Goal: Answer question/provide support: Answer question/provide support

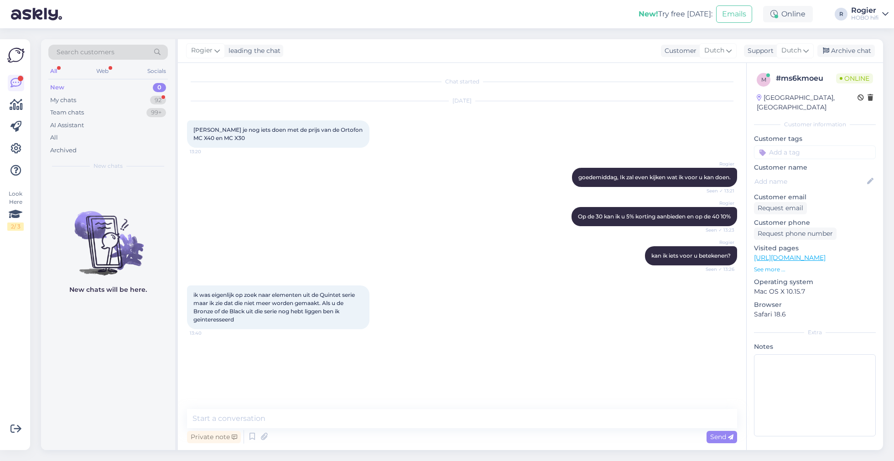
click at [329, 417] on textarea at bounding box center [462, 418] width 550 height 19
type textarea "Alles wat leverbaar is staat als zodanig op onze website vermeld."
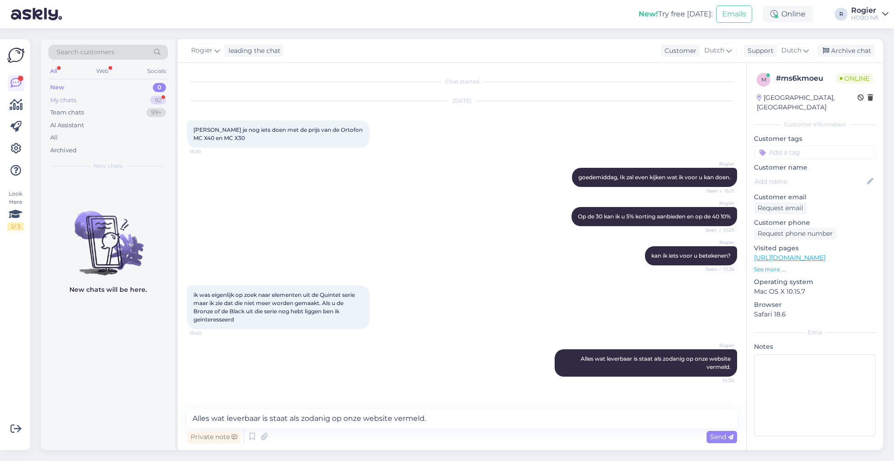
click at [92, 94] on div "My chats 92" at bounding box center [107, 100] width 119 height 13
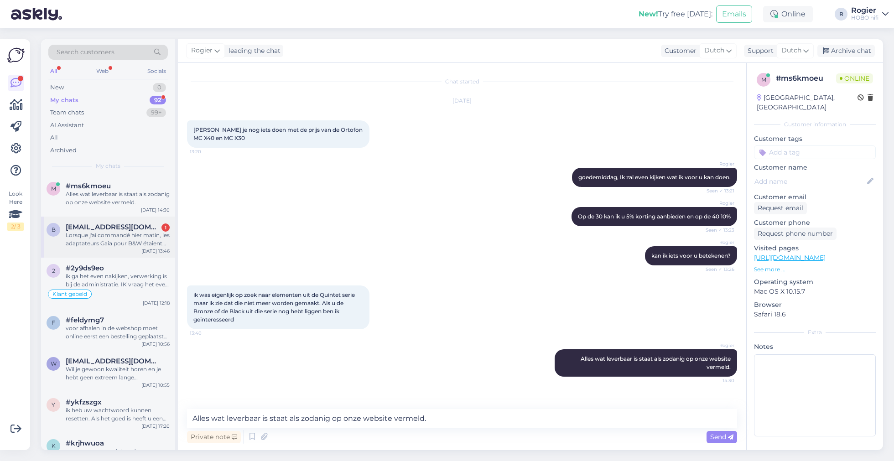
click at [123, 249] on div "b [EMAIL_ADDRESS][DOMAIN_NAME] 1 Lorsque j'ai commandé hier matin, les adaptate…" at bounding box center [108, 237] width 134 height 41
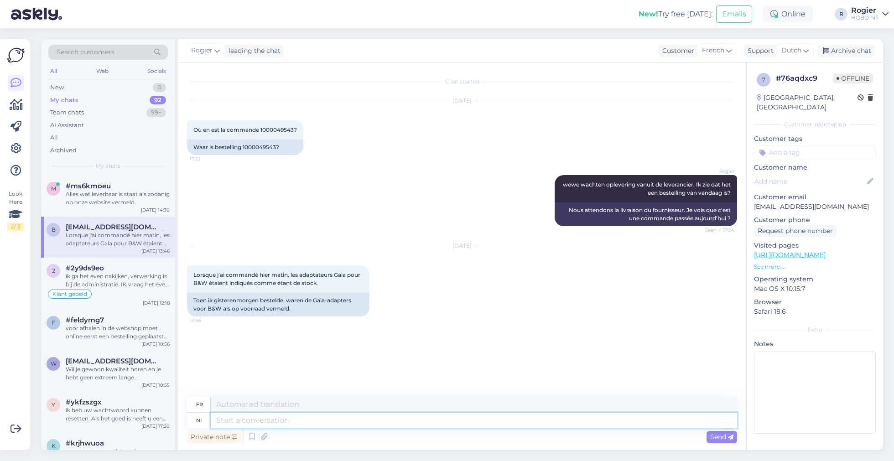
click at [337, 422] on textarea at bounding box center [474, 421] width 526 height 16
type textarea "Wellicht"
type textarea "Peut-être"
type textarea "Wellicht is e"
type textarea "C'est peut-être le cas"
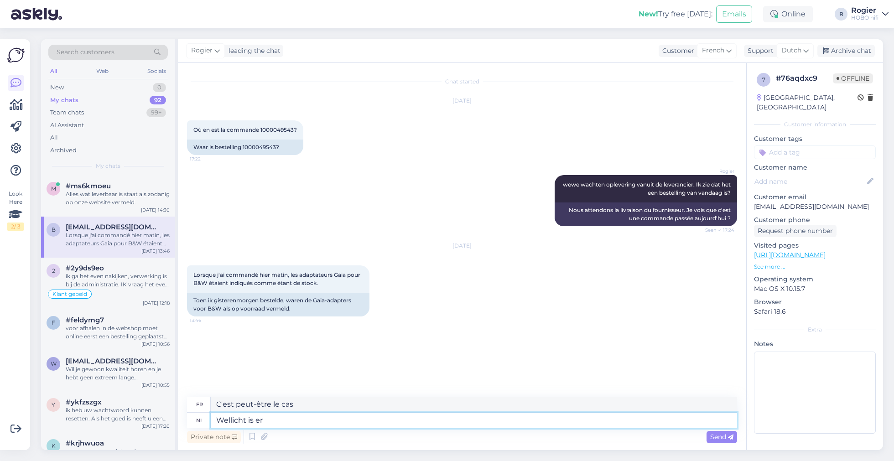
type textarea "Wellicht is er s"
type textarea "Peut-être qu'il y a"
type textarea "Wellicht is er sprake"
type textarea "Il peut y avoir un cas"
type textarea "Wellicht is er sprake van"
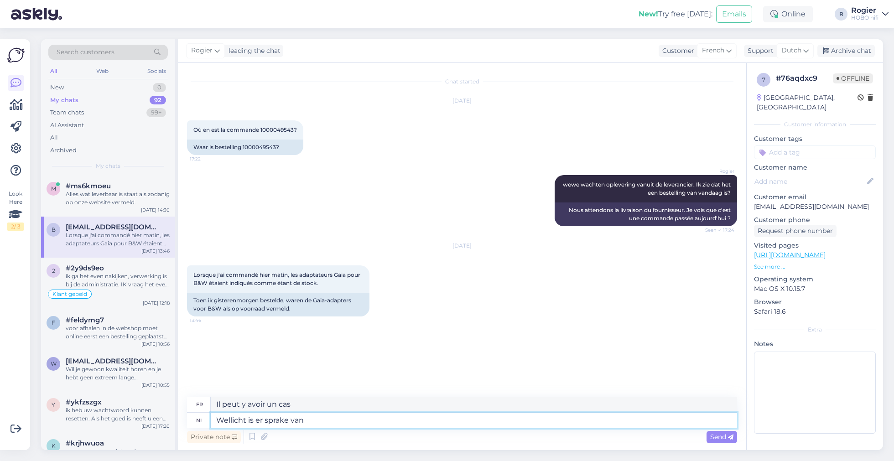
type textarea "Il peut y avoir un cas de"
type textarea "Wellicht is er spra"
type textarea "Il peut y avoir un cas"
type textarea "Wellicht is"
type textarea "Peut-être qu'il y a"
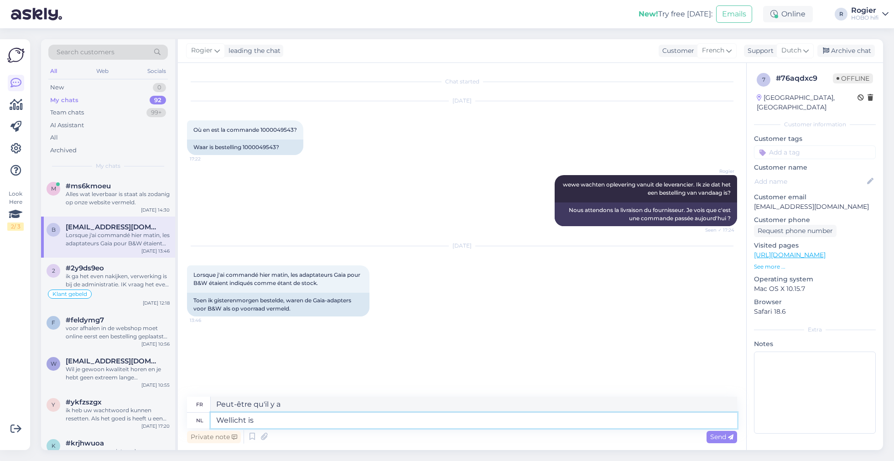
type textarea "Wellicht i"
type textarea "C'est peut-être le cas"
type textarea "Wellicht"
type textarea "Peut-être"
type textarea "W"
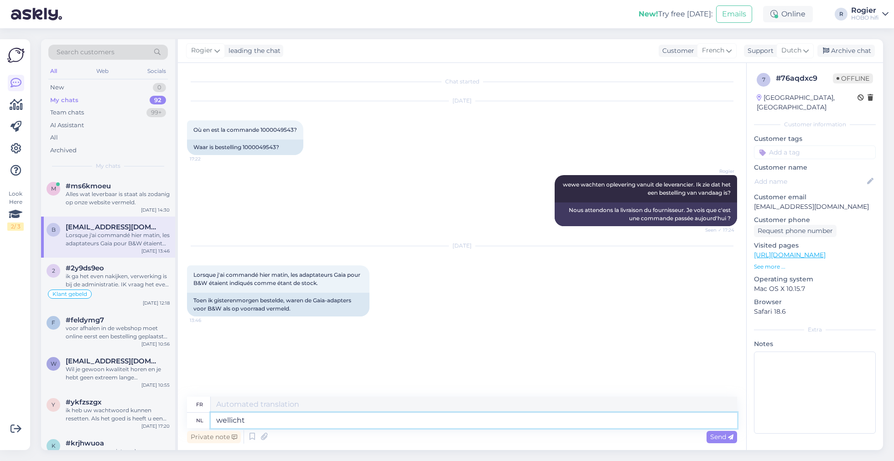
type textarea "wellicht"
type textarea "peut-être"
type textarea "wellicht hebben"
type textarea "peut avoir"
type textarea "wellicht hebben uw"
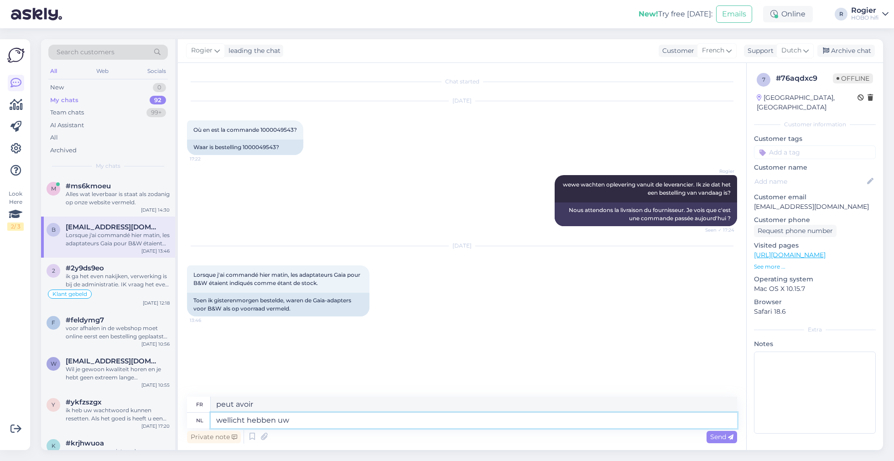
type textarea "peut-être que tu as"
type textarea "wellicht hebben uw order e"
type textarea "peut-être que votre commande a"
type textarea "wellicht hebben uw order en"
type textarea "peut-être votre commande et"
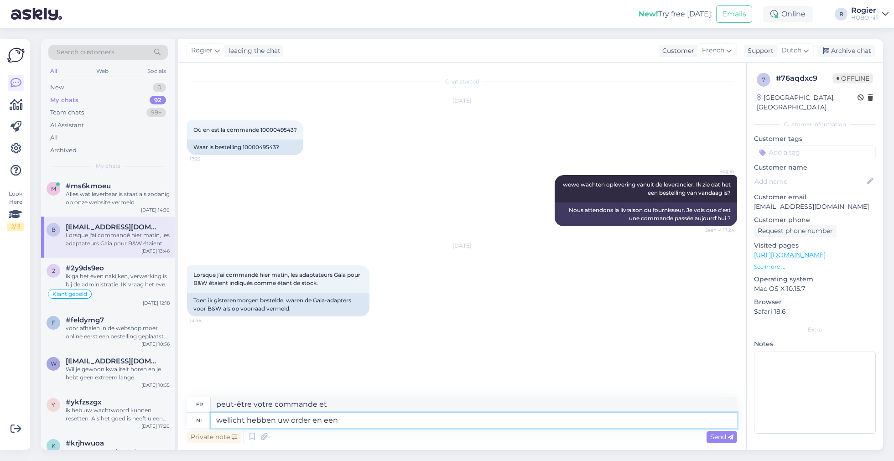
type textarea "wellicht hebben uw order en een a"
type textarea "peut-être votre commande et un"
type textarea "wellicht hebben uw order en een andere"
type textarea "peut-être votre commande et une autre"
type textarea "wellicht hebben uw order en een andere verkoop"
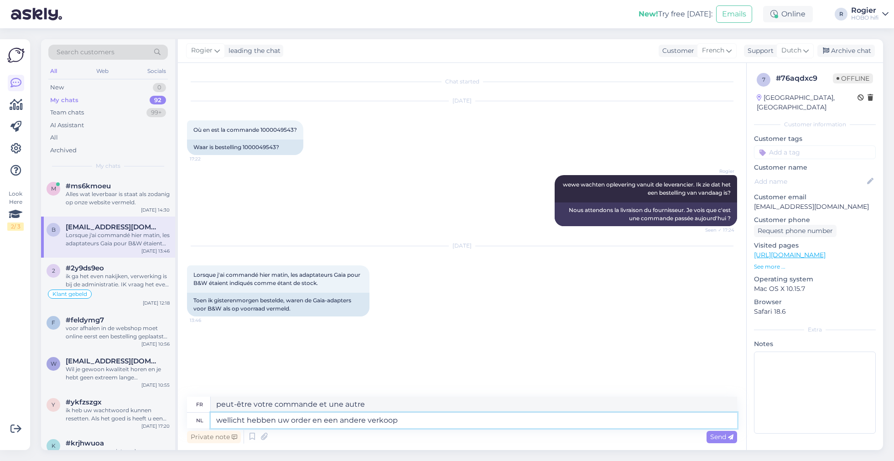
type textarea "peut-être que votre commande et une autre vente ont"
type textarea "wellicht hebben uw order en een andere verkoop elkaar"
type textarea "Peut-être que votre commande et une autre vente se chevauchent"
type textarea "wellicht hebben uw order en een andere verkoo"
type textarea "peut-être que votre commande et une autre vente ont"
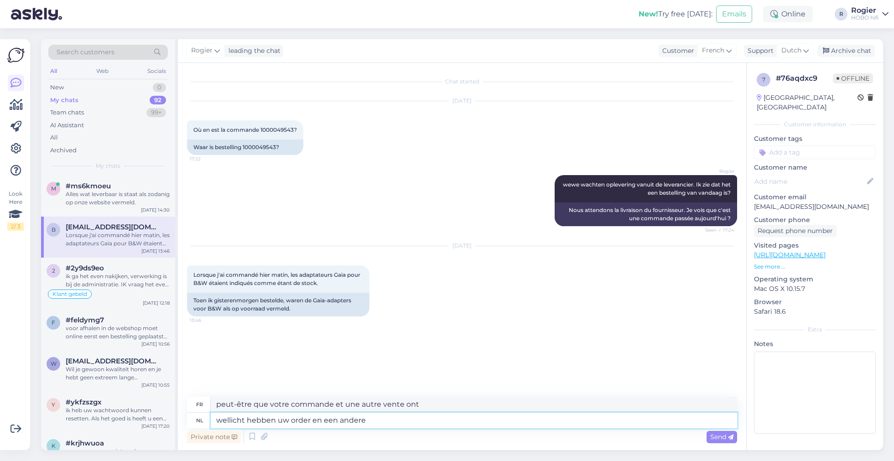
type textarea "wellicht hebben uw order en een ander"
type textarea "peut-être votre commande et une autre"
type textarea "wellicht hebben uw order en [GEOGRAPHIC_DATA]"
type textarea "peut-être votre commande et un"
type textarea "wellicht hebben uw order"
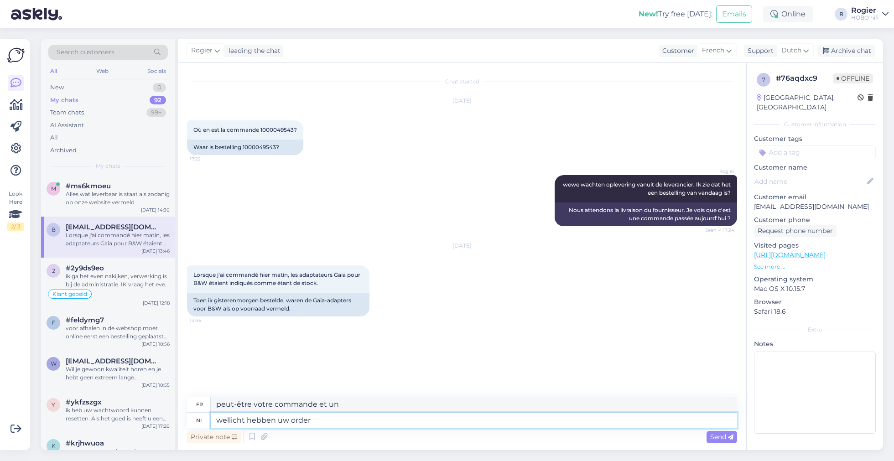
type textarea "peut-être votre commande et"
type textarea "wellicht hebben uw or"
type textarea "peut-être que votre commande a"
type textarea "wellicht hebben u"
type textarea "peut-être que tu as"
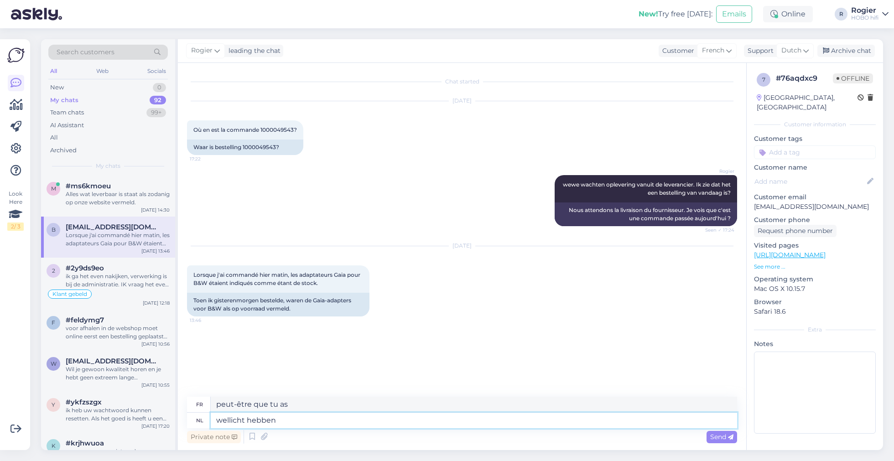
type textarea "wellicht hebbe"
type textarea "peut avoir"
type textarea "wellicht"
type textarea "peut-être"
type textarea "w"
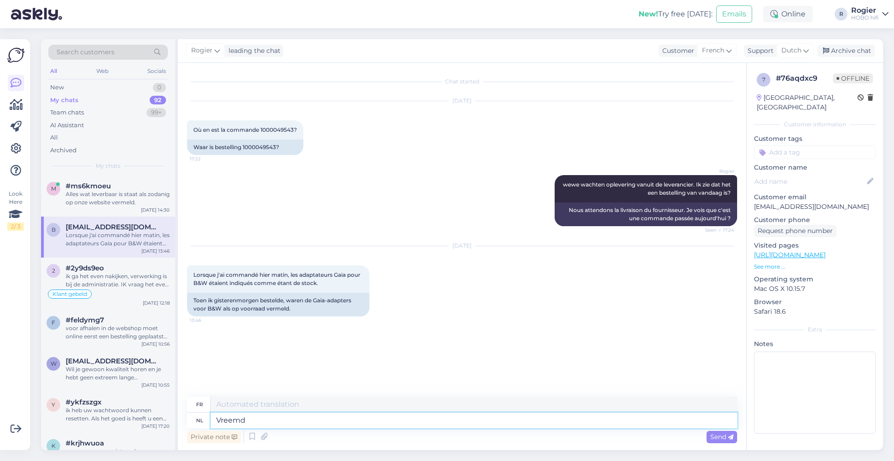
type textarea "Vreemd"
type textarea "Étranger"
type textarea "Vreemd want"
type textarea "Étrange parce que"
type textarea "Vreemd want onze"
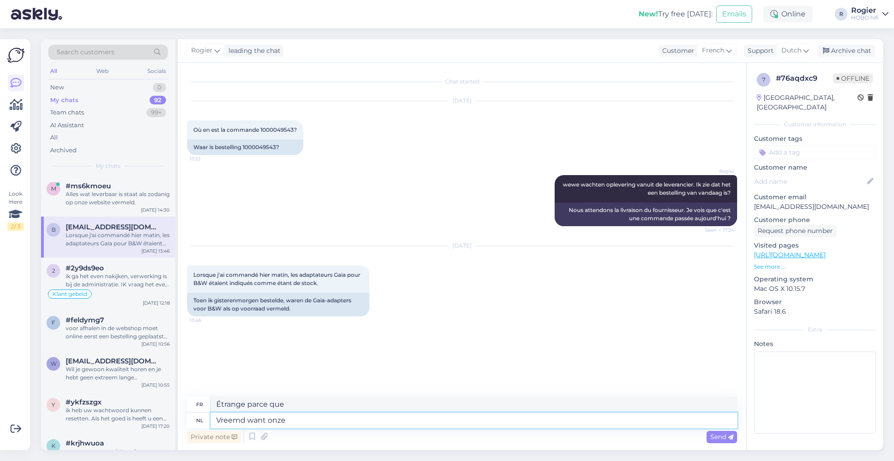
type textarea "Étrange parce que notre"
type textarea "Vreemd want onze voorraad"
type textarea "Étrange parce que notre stock"
type textarea "Vreemd want onze voorraad is e"
type textarea "C'est étrange car notre stock est"
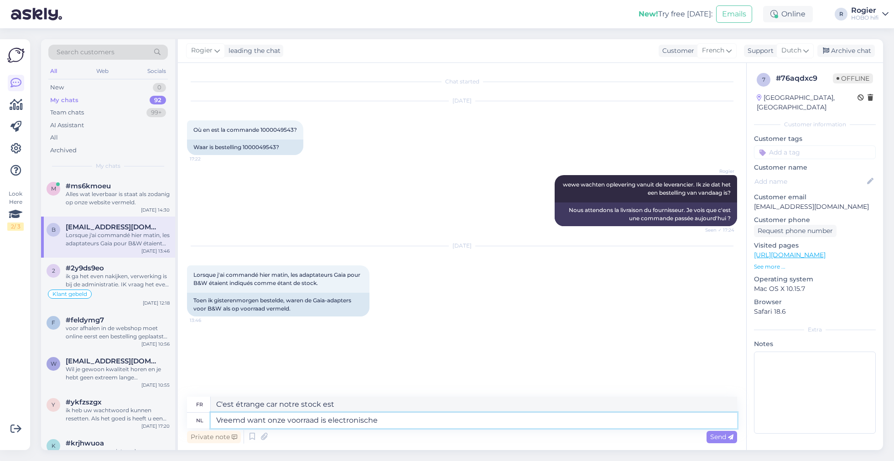
type textarea "Vreemd want onze voorraad is electronische"
type textarea "C'est étrange car notre stock est électronique"
type textarea "Vreemd want onze voorraad is electronische gekoppeld aan"
type textarea "C'est étrange car notre stock est lié électroniquement"
type textarea "Vreemd want onze voorraad is electronische gekoppeld aan d"
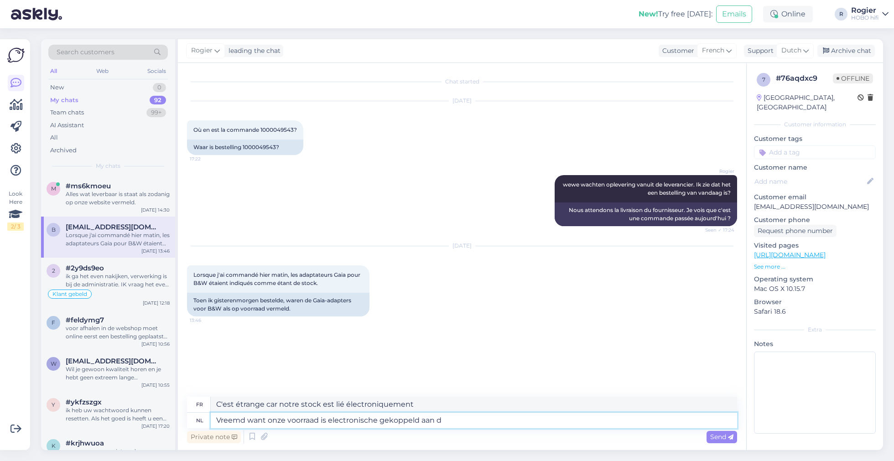
type textarea "C'est étrange car notre stock est lié électroniquement à"
type textarea "Vreemd want onze voorraad is electronische gekoppeld aan de"
type textarea "C'est étrange car notre stock est lié électroniquement au"
type textarea "Vreemd want onze voorraad is electronische gekoppeld aan de site."
type textarea "Étrange car notre stock est lié électroniquement au site"
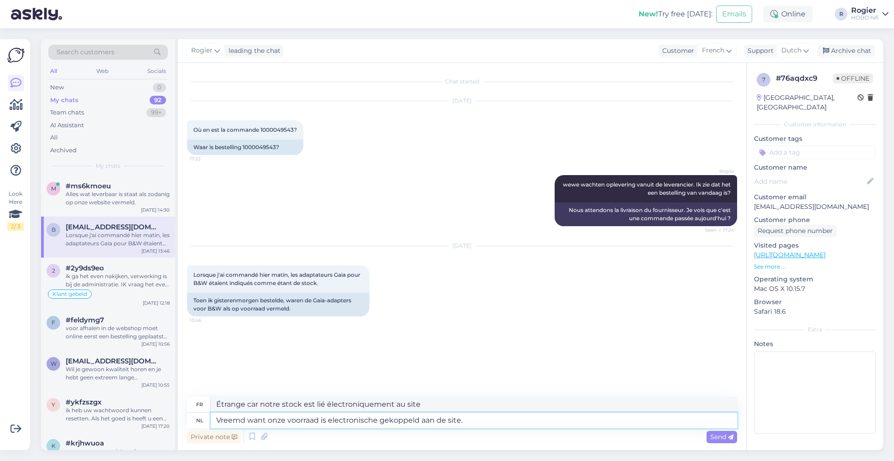
type textarea "Vreemd want onze voorraad is electronische gekoppeld aan de site."
type textarea "Étrange, car notre inventaire est lié électroniquement au site."
click at [290, 130] on span "Où en est la commande 1000049543?" at bounding box center [245, 129] width 104 height 7
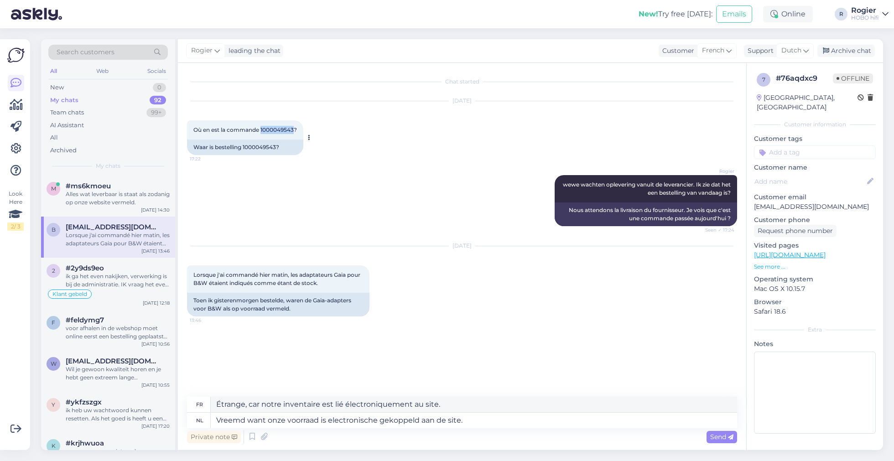
copy span "1000049543"
click at [503, 420] on textarea "Vreemd want onze voorraad is electronische gekoppeld aan de site." at bounding box center [474, 421] width 526 height 16
type textarea "Vreemd want onze voorraad is electronische gekoppeld aan"
type textarea "C'est étrange car notre stock est lié électroniquement au"
type textarea "Vreemd want onze voorraad is electronische gekoppeld aa"
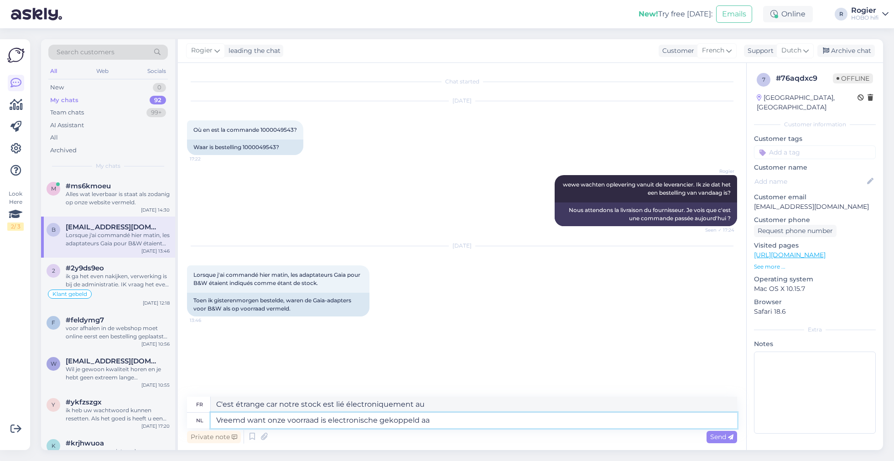
type textarea "C'est étrange car notre stock est lié électroniquement à"
type textarea "Vreemd want onze voorraad is electronische gekoppel"
type textarea "C'est étrange car notre stock est lié électroniquement"
type textarea "Vreemd want onze voorraad is electronisc"
type textarea "C'est étrange car notre stock est électronique"
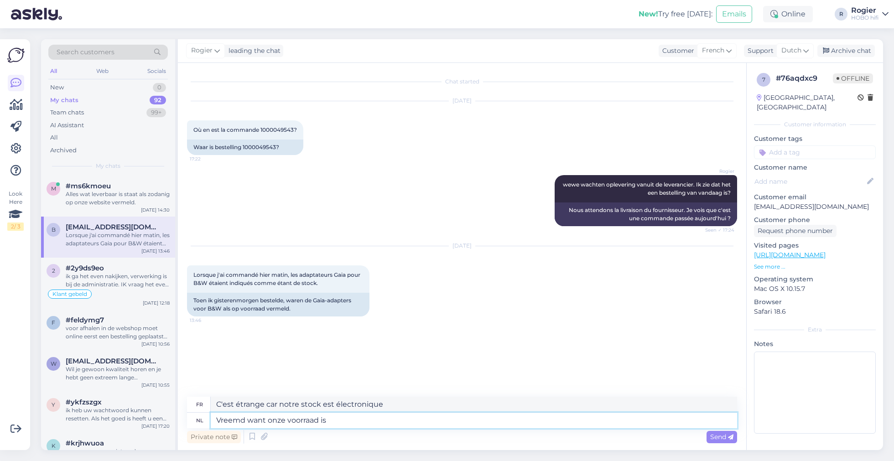
type textarea "Vreemd want onze voorraad i"
type textarea "C'est étrange car notre stock est"
type textarea "Vreemd want onze voorraa"
type textarea "Étrange parce que notre stock"
type textarea "Vreemd want"
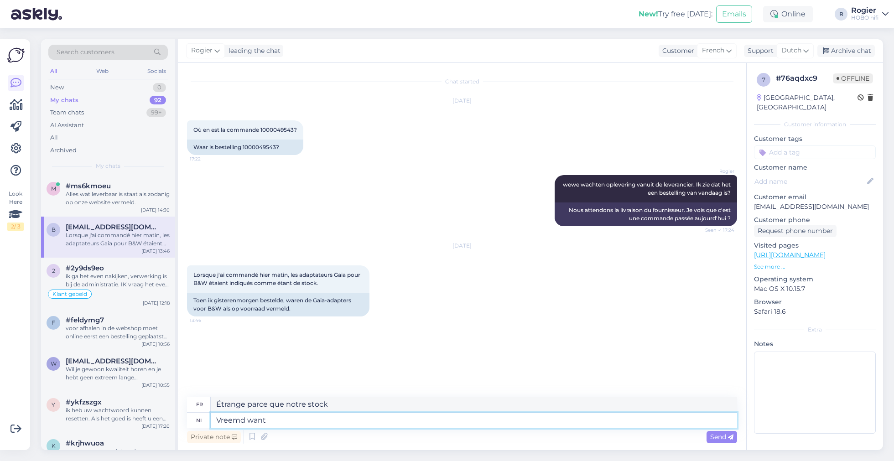
type textarea "Étrange parce que notre"
type textarea "Vreemd want"
type textarea "Étrange parce que"
type textarea "Vreemd"
type textarea "Étranger"
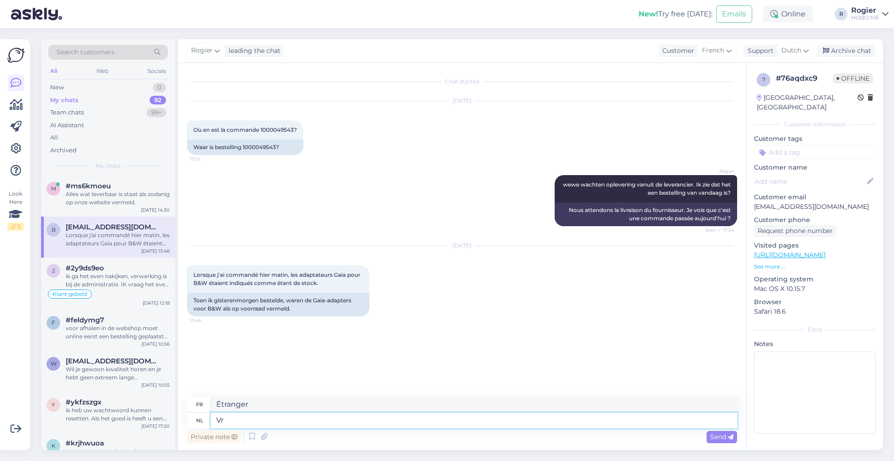
type textarea "V"
paste textarea "[URL][DOMAIN_NAME]"
type textarea "[URL][DOMAIN_NAME]"
type textarea "[URL][DOMAIN_NAME] ze"
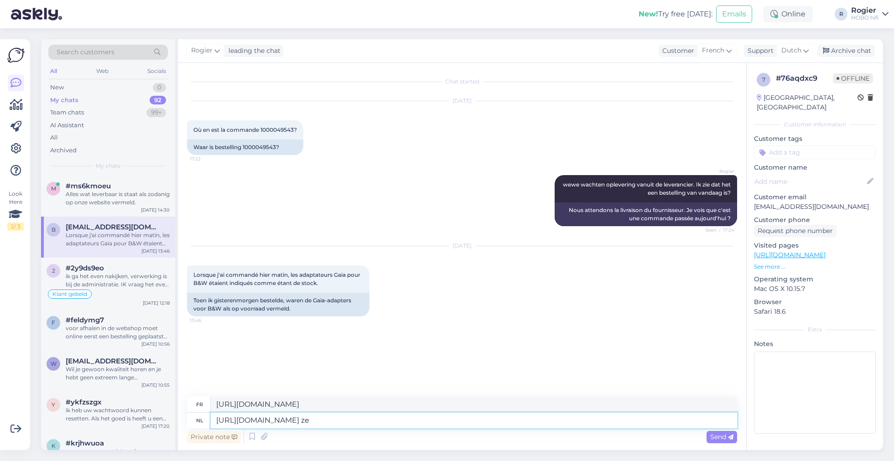
type textarea "[URL][DOMAIN_NAME] ze"
type textarea "[URL][DOMAIN_NAME] ze zijn"
type textarea "[URL][DOMAIN_NAME] ils sont"
type textarea "[URL][DOMAIN_NAME] ze zijn al o"
type textarea "[URL][DOMAIN_NAME] ils sont déjà"
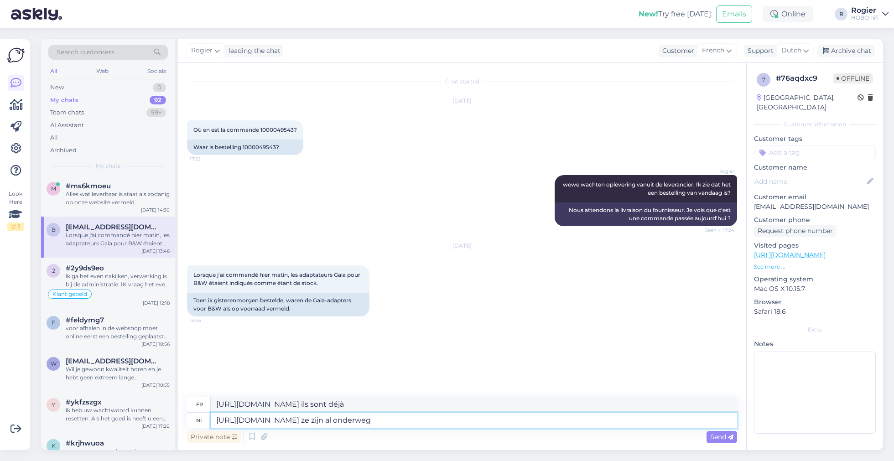
type textarea "[URL][DOMAIN_NAME] ze zijn al onderweg"
type textarea "[URL][DOMAIN_NAME] ils sont déjà en route"
type textarea "[URL][DOMAIN_NAME] ze zijn al onderweg zie ik"
type textarea "[URL][DOMAIN_NAME] Je vois qu'ils sont déjà en route"
type textarea "[URL][DOMAIN_NAME] ze zijn al onderweg zie ik"
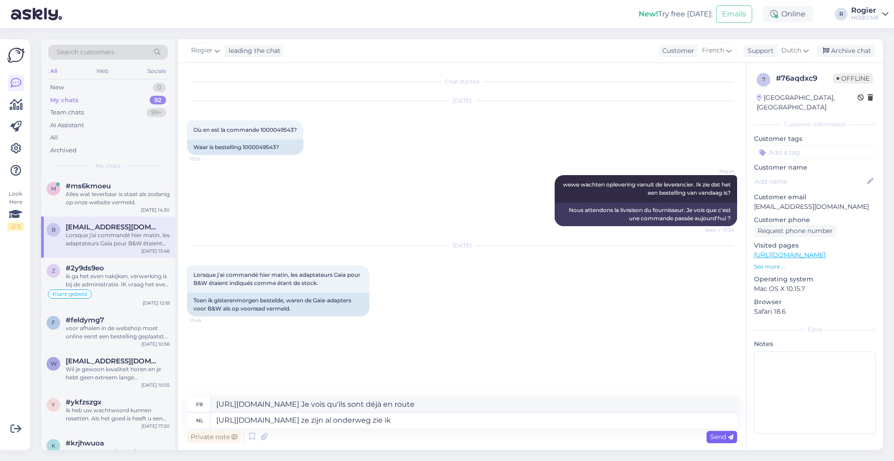
click at [715, 437] on span "Send" at bounding box center [721, 437] width 23 height 8
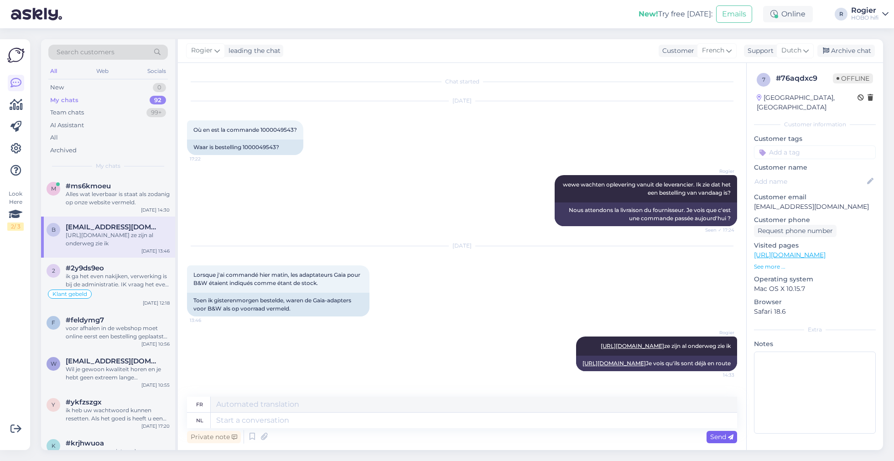
scroll to position [9, 0]
